Goal: Task Accomplishment & Management: Manage account settings

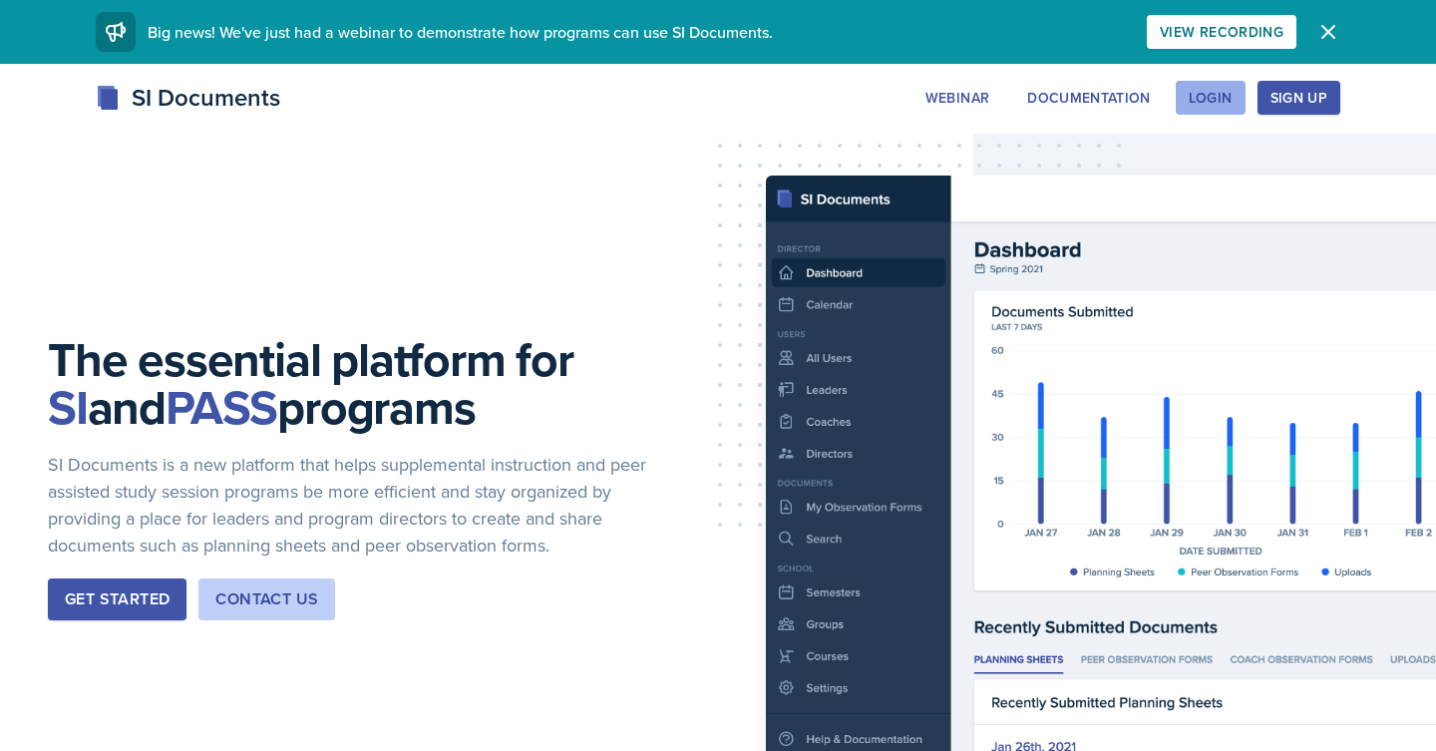
click at [1232, 98] on button "Login" at bounding box center [1210, 98] width 70 height 34
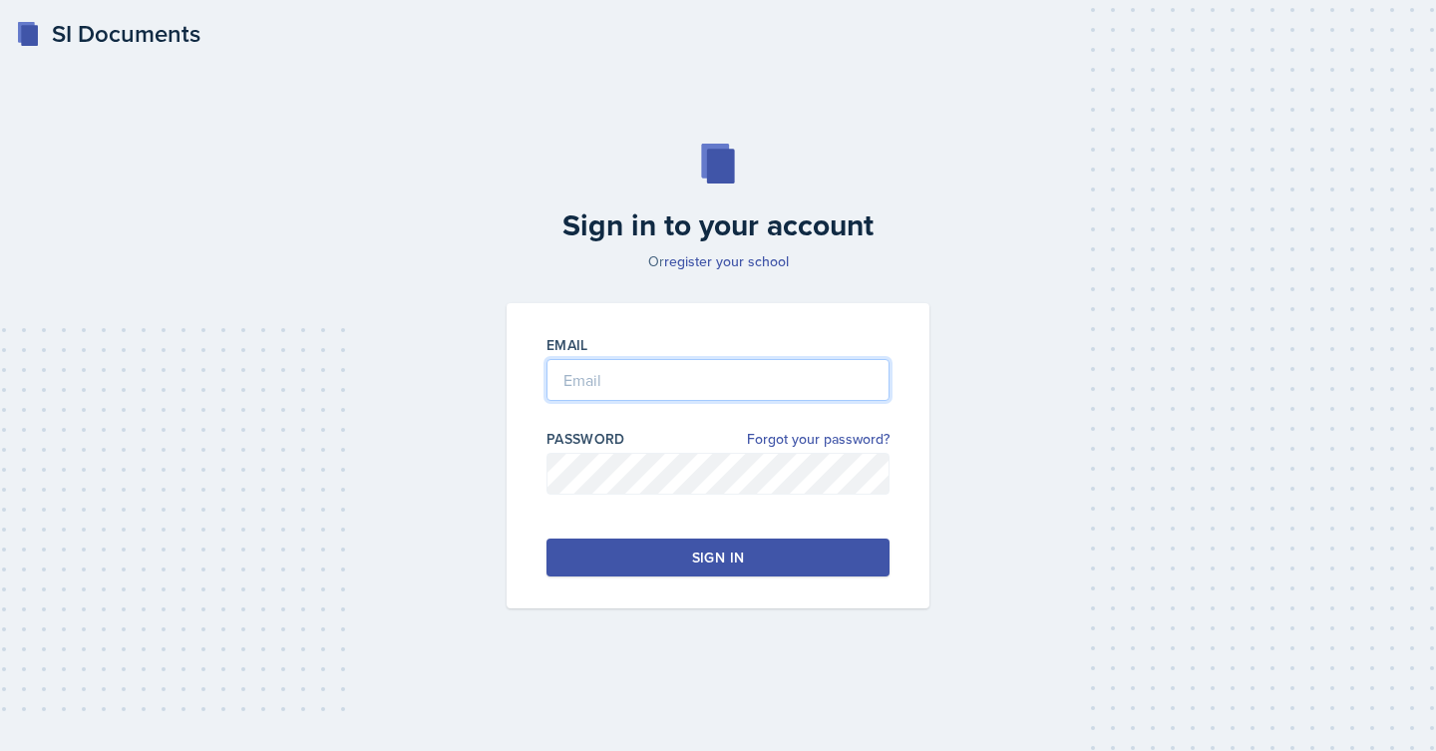
click at [706, 389] on input "email" at bounding box center [717, 380] width 343 height 42
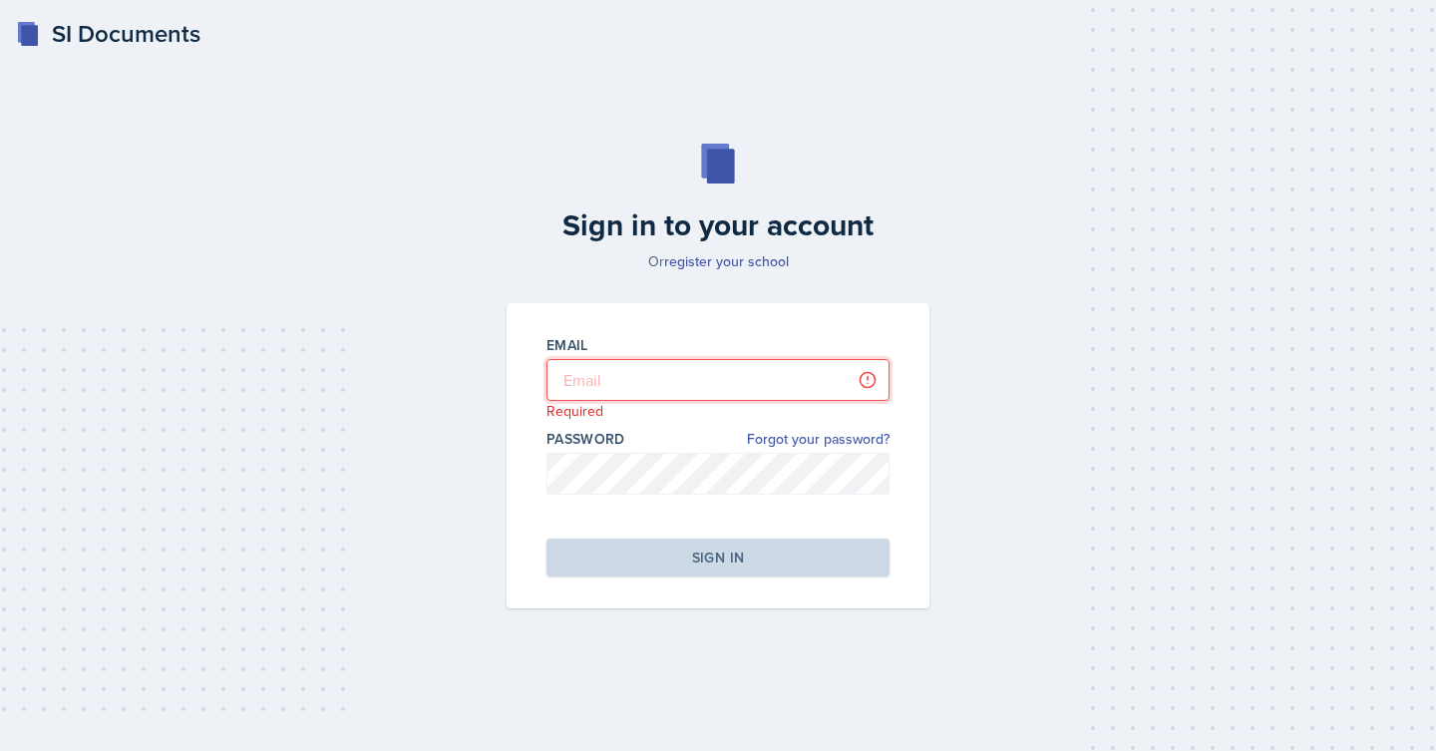
type input "odeya.atar@bobcats.gcsu.edu"
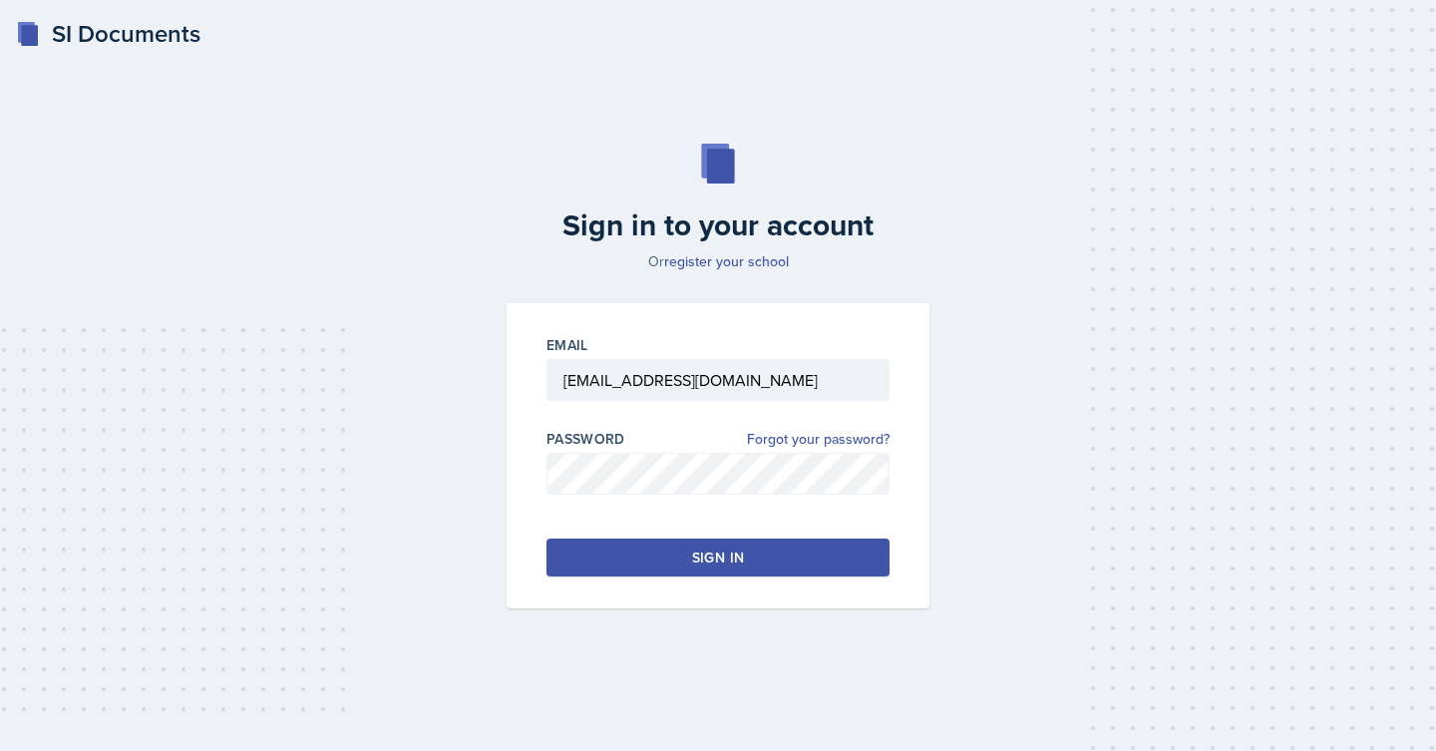
click at [708, 557] on div "Sign in" at bounding box center [718, 557] width 52 height 20
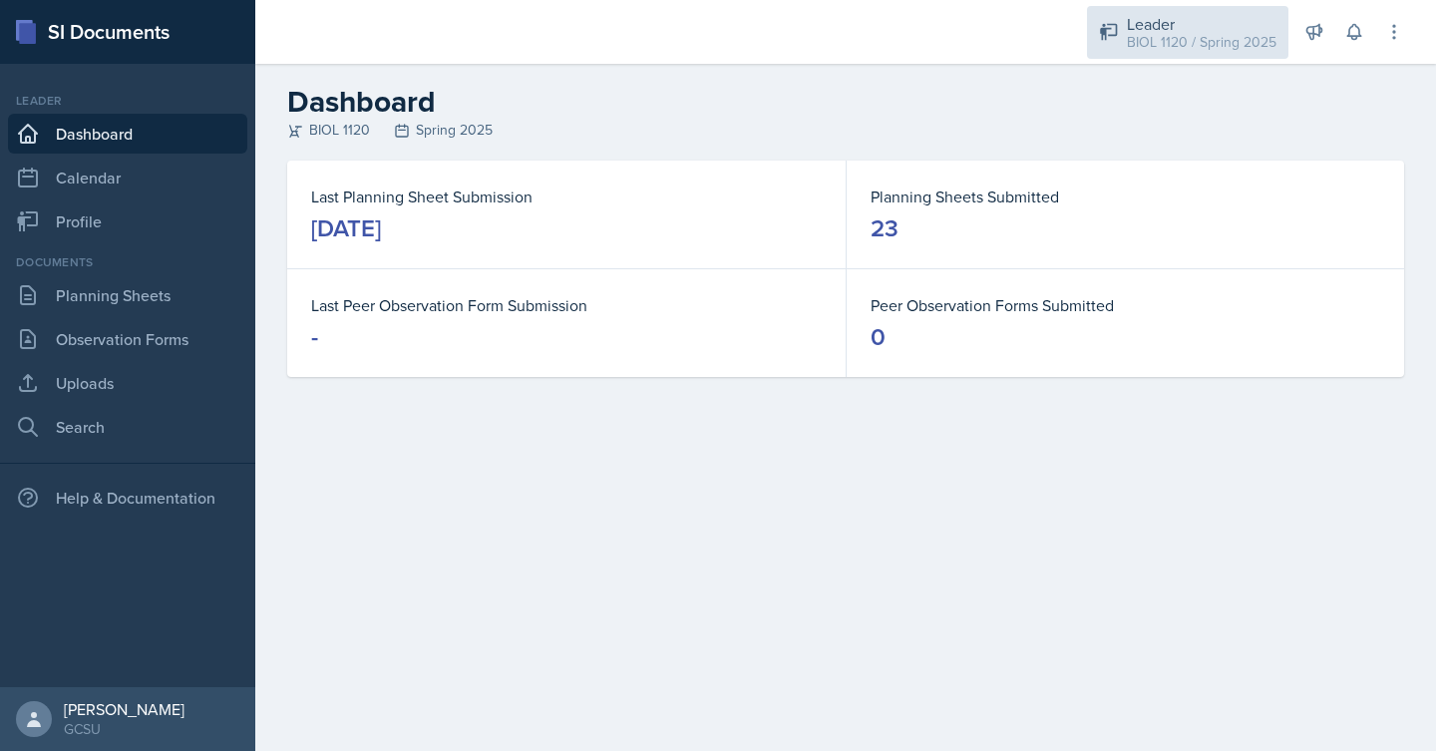
click at [1183, 29] on div "Leader" at bounding box center [1202, 24] width 150 height 24
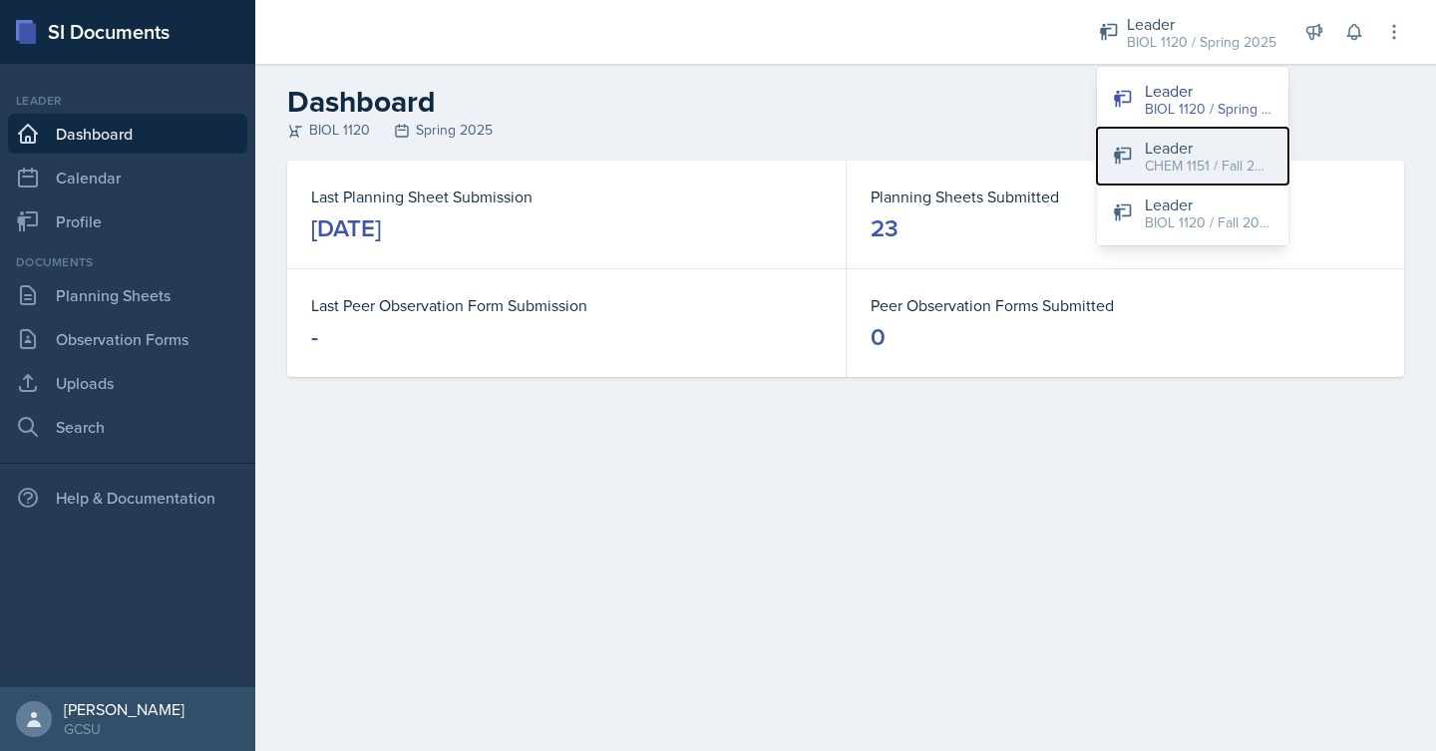
click at [1180, 161] on div "CHEM 1151 / Fall 2025" at bounding box center [1208, 166] width 128 height 21
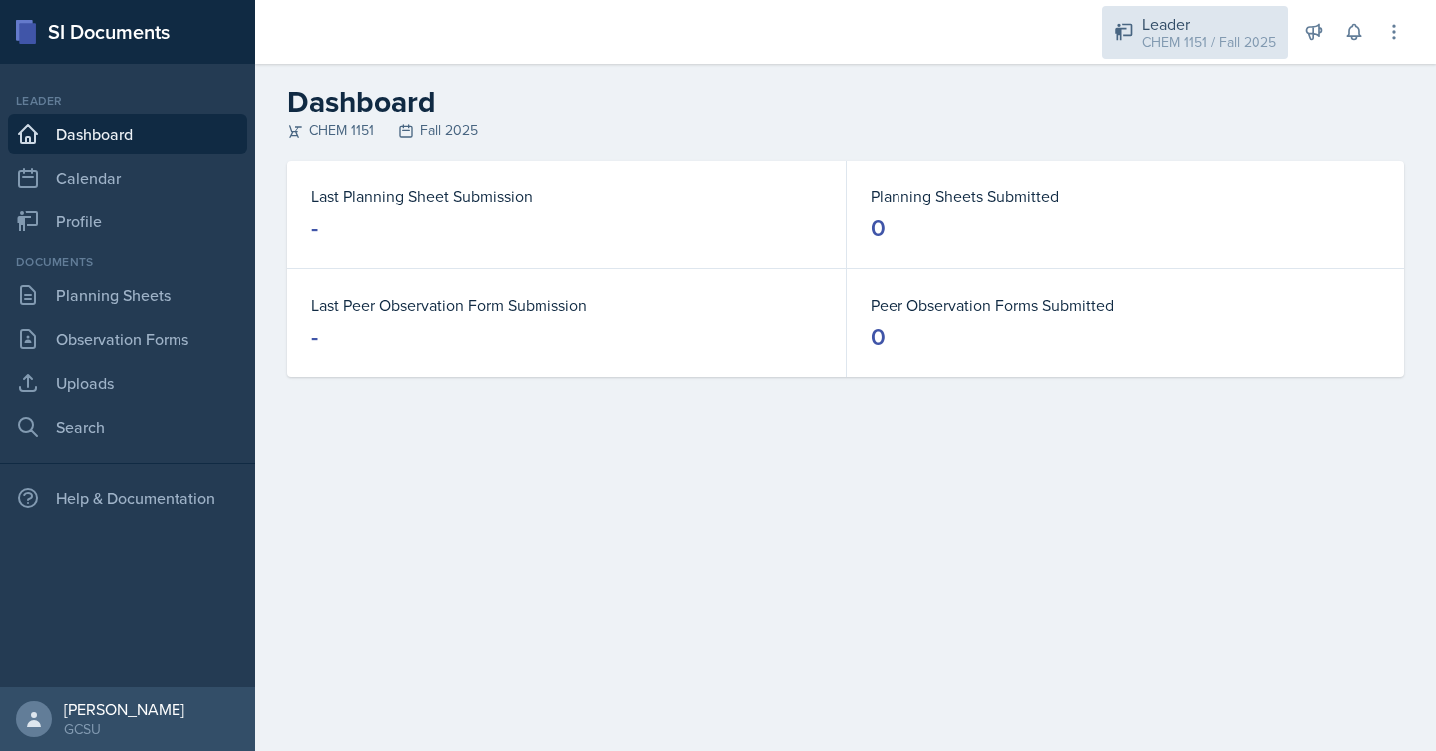
click at [1176, 33] on div "CHEM 1151 / Fall 2025" at bounding box center [1209, 42] width 135 height 21
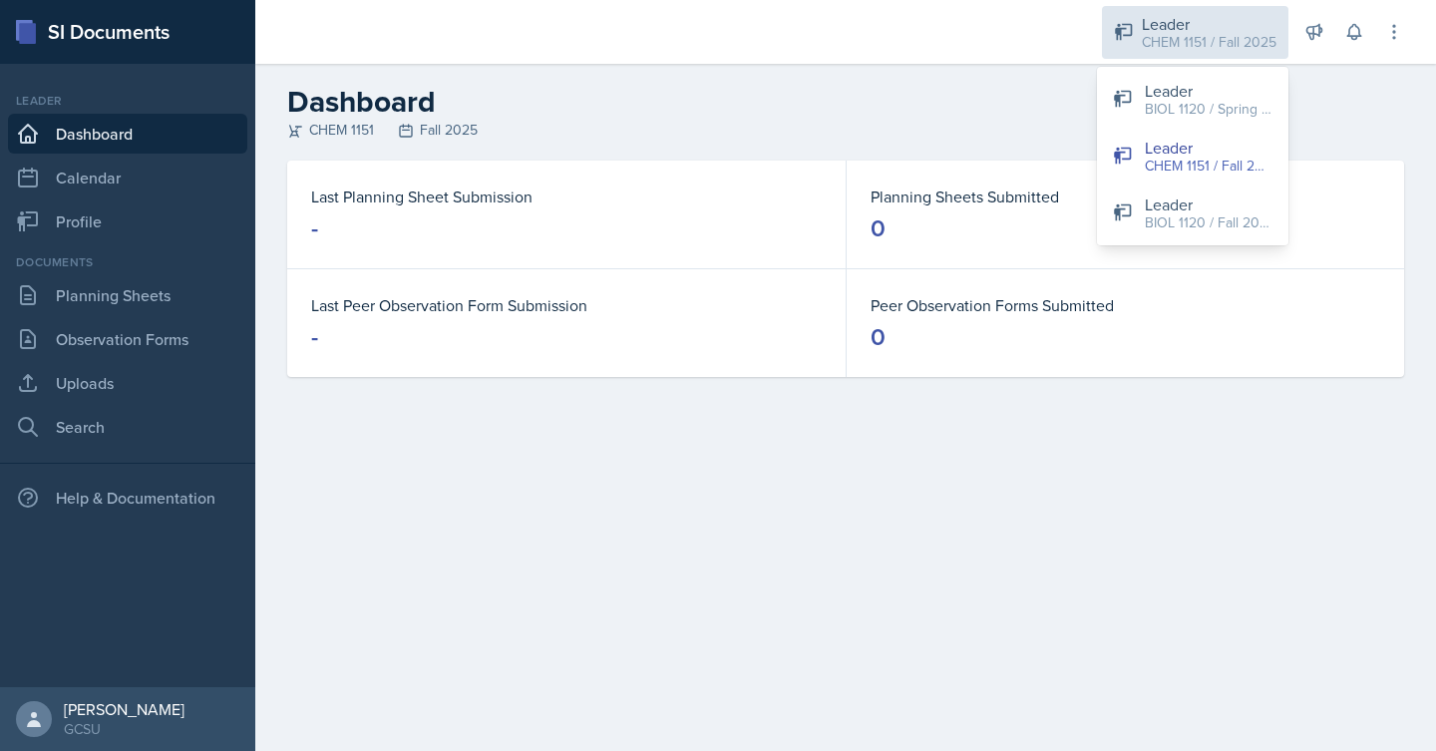
click at [1176, 32] on div "CHEM 1151 / Fall 2025" at bounding box center [1209, 42] width 135 height 21
